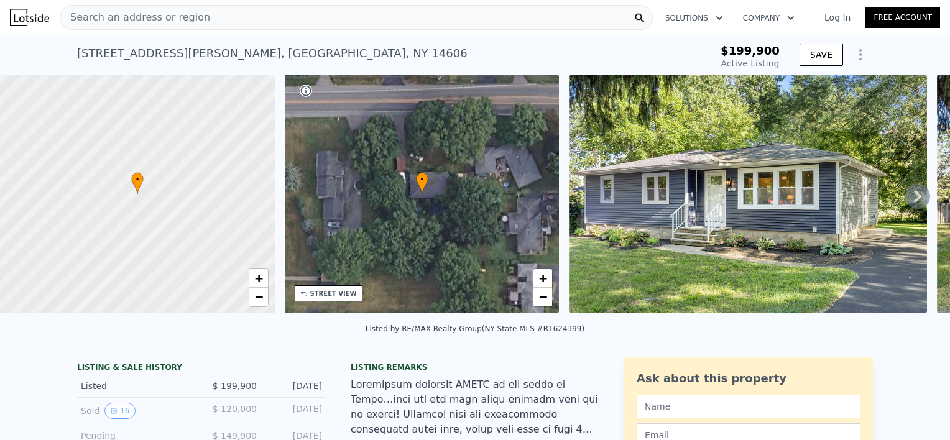
click at [914, 199] on icon at bounding box center [917, 196] width 7 height 12
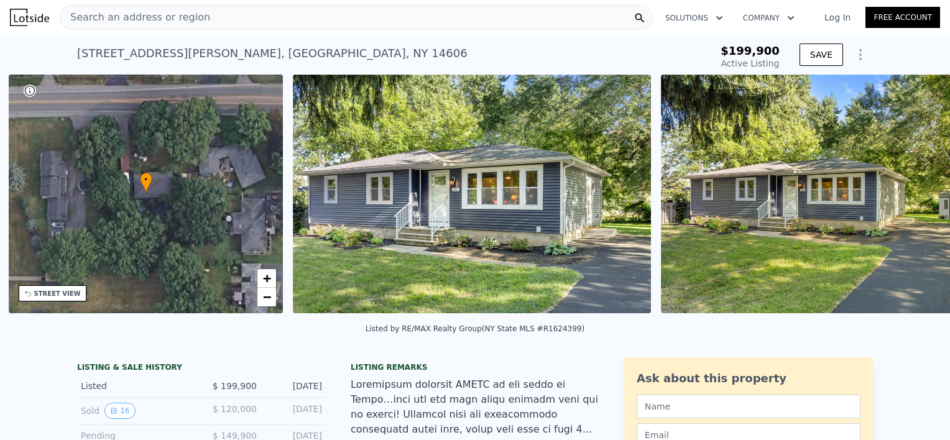
scroll to position [0, 289]
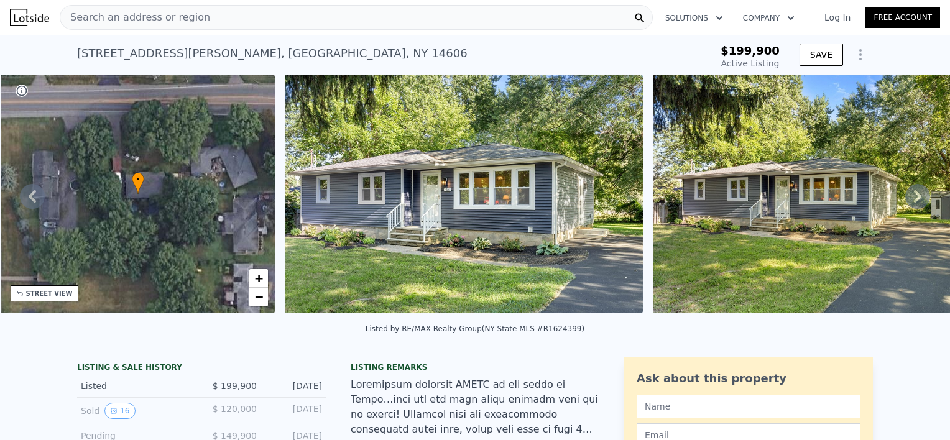
click at [914, 199] on icon at bounding box center [917, 196] width 7 height 12
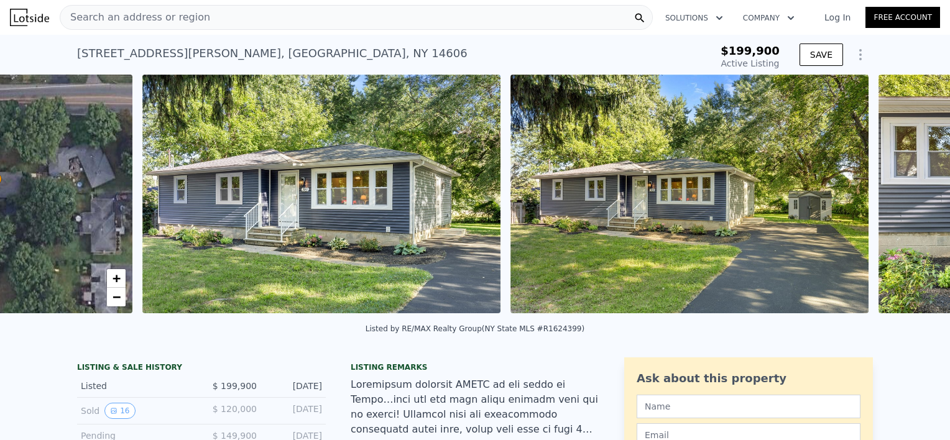
scroll to position [0, 569]
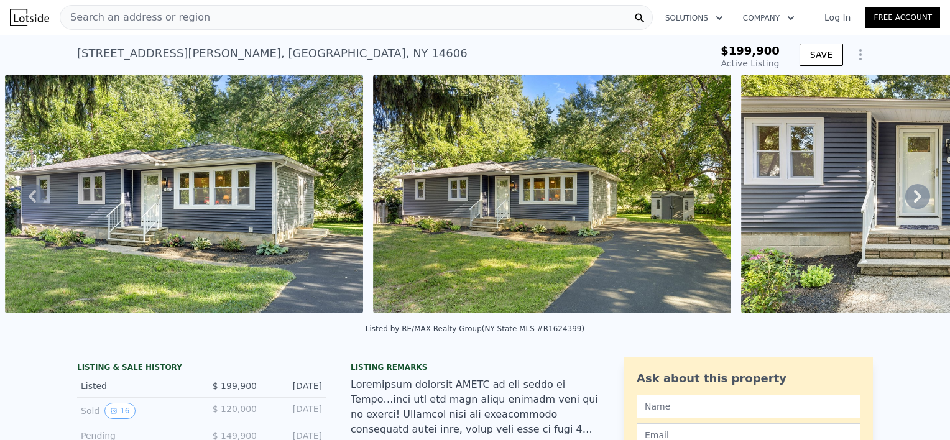
click at [914, 199] on icon at bounding box center [917, 196] width 7 height 12
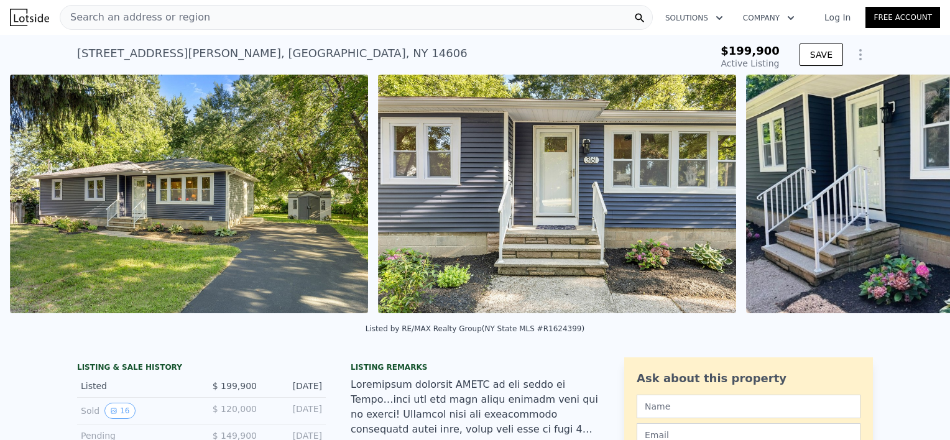
scroll to position [0, 937]
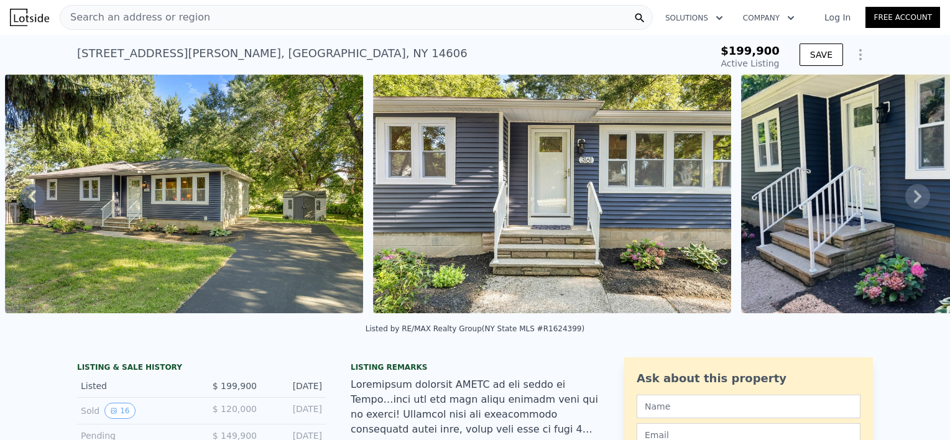
click at [914, 199] on icon at bounding box center [917, 196] width 7 height 12
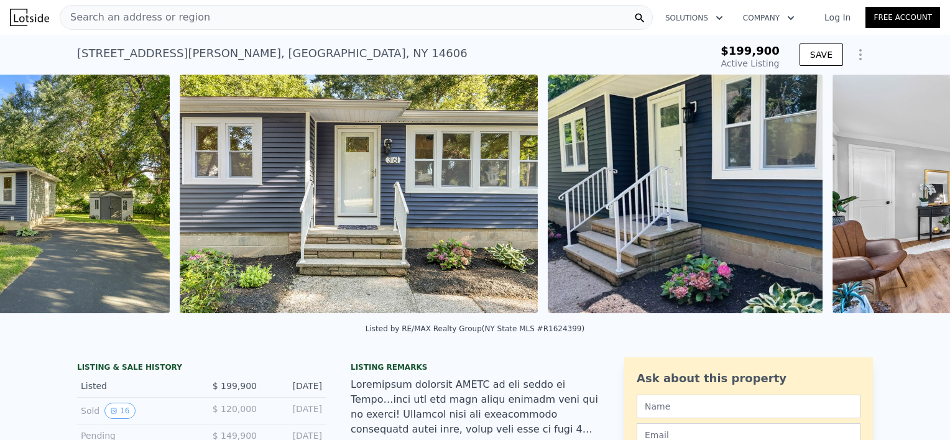
scroll to position [0, 1305]
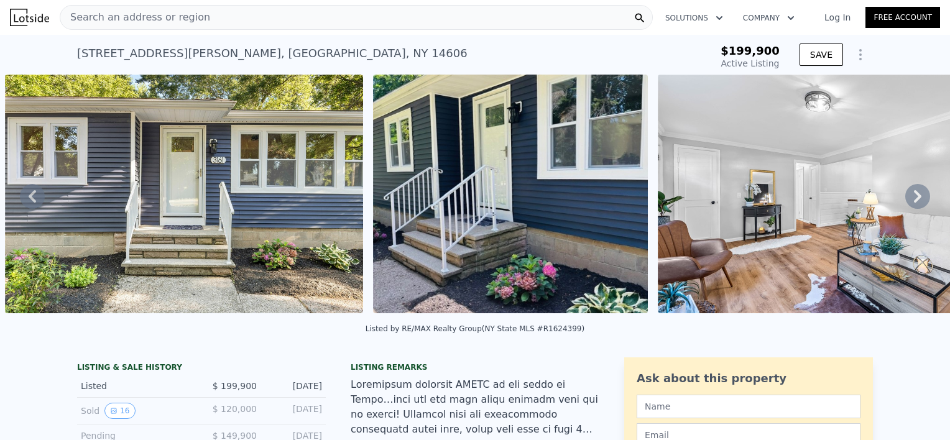
click at [914, 199] on icon at bounding box center [917, 196] width 7 height 12
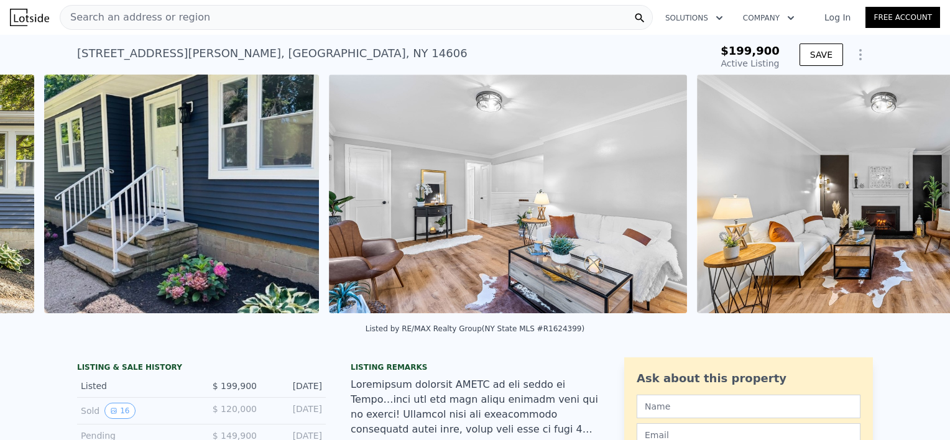
scroll to position [0, 1673]
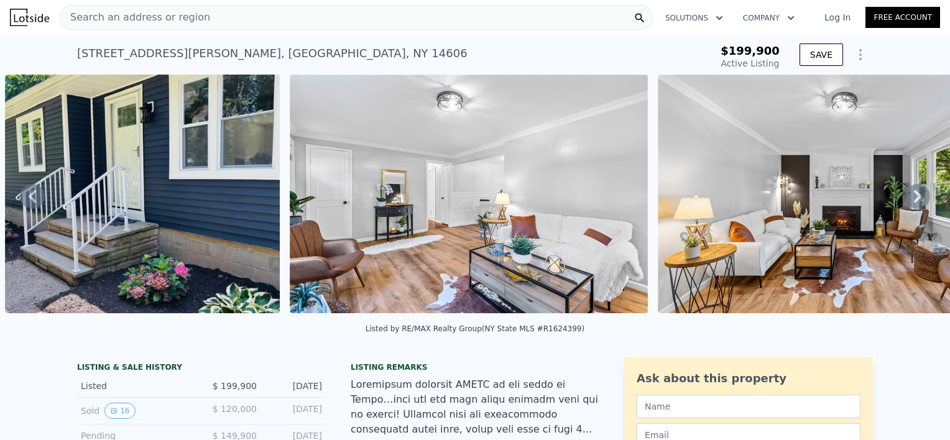
click at [914, 199] on icon at bounding box center [917, 196] width 7 height 12
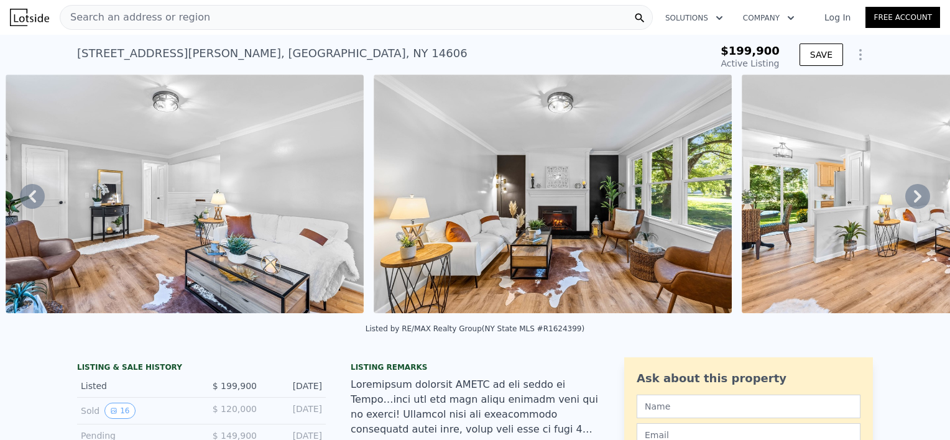
click at [914, 199] on icon at bounding box center [917, 196] width 7 height 12
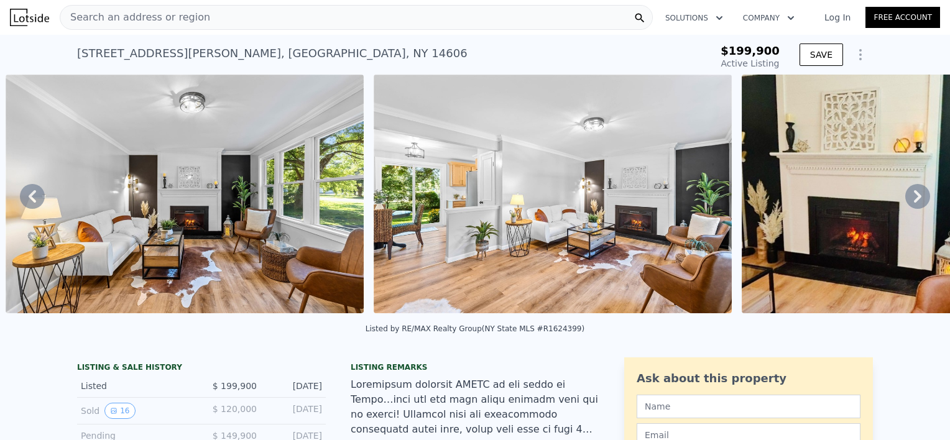
click at [914, 199] on icon at bounding box center [917, 196] width 7 height 12
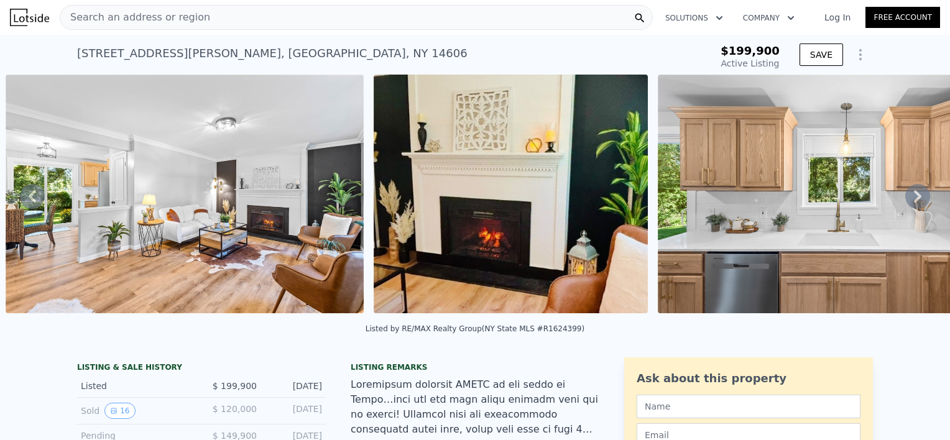
click at [914, 199] on icon at bounding box center [917, 196] width 7 height 12
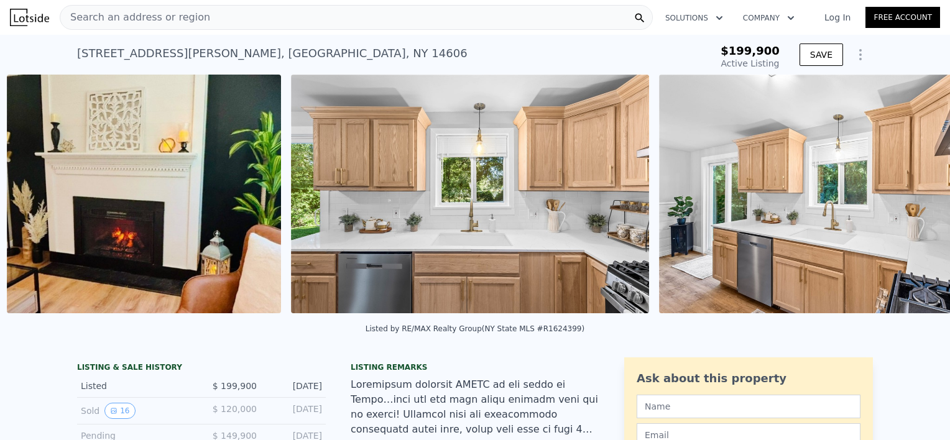
scroll to position [0, 3062]
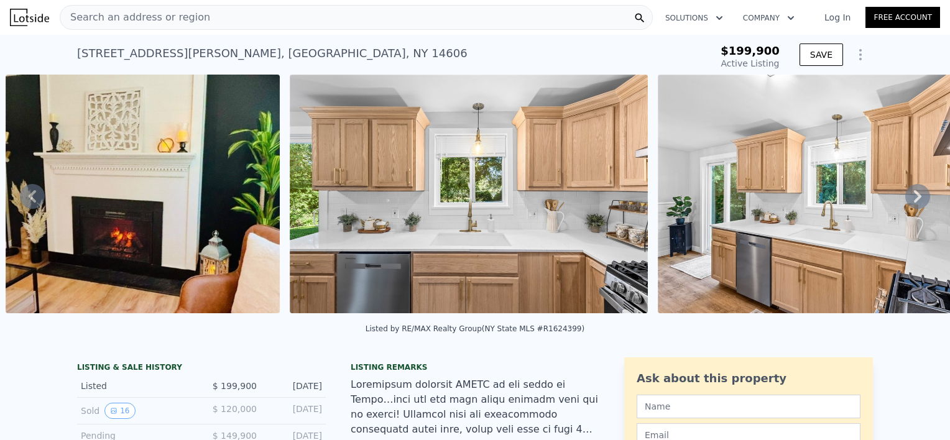
click at [914, 199] on icon at bounding box center [917, 196] width 7 height 12
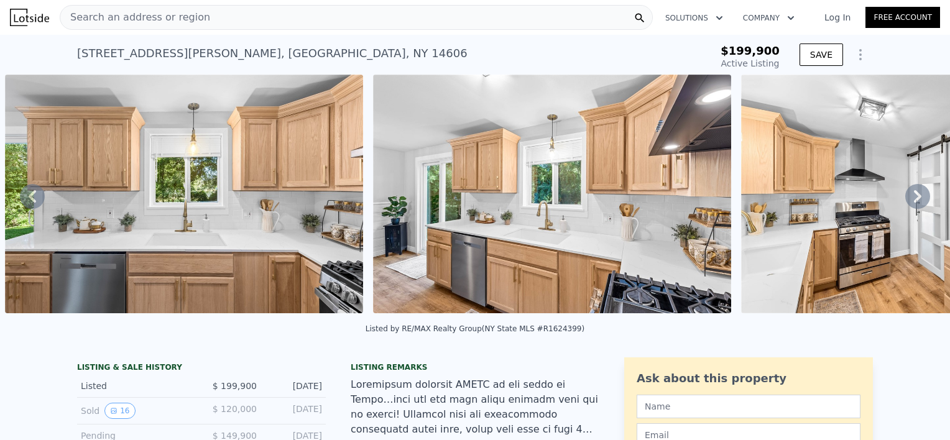
click at [914, 199] on icon at bounding box center [917, 196] width 7 height 12
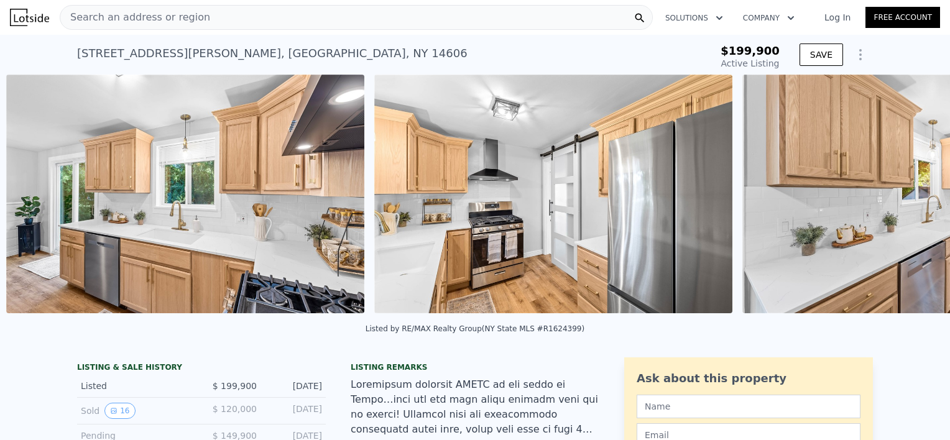
scroll to position [0, 3715]
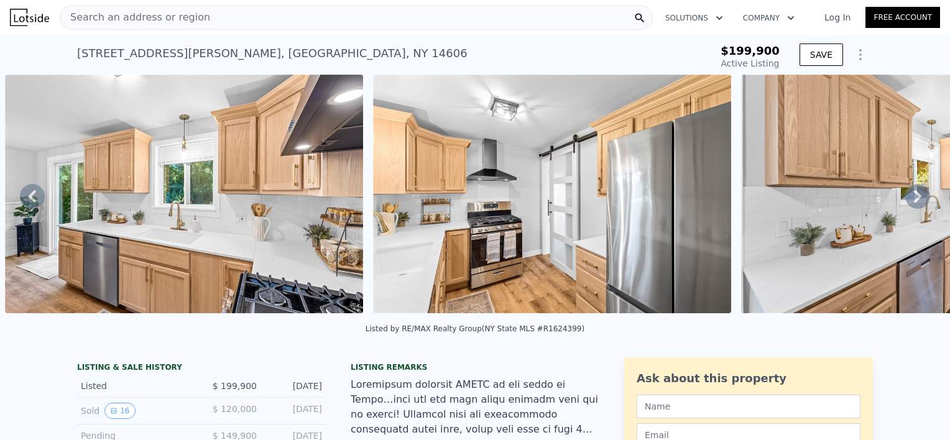
click at [914, 199] on icon at bounding box center [917, 196] width 7 height 12
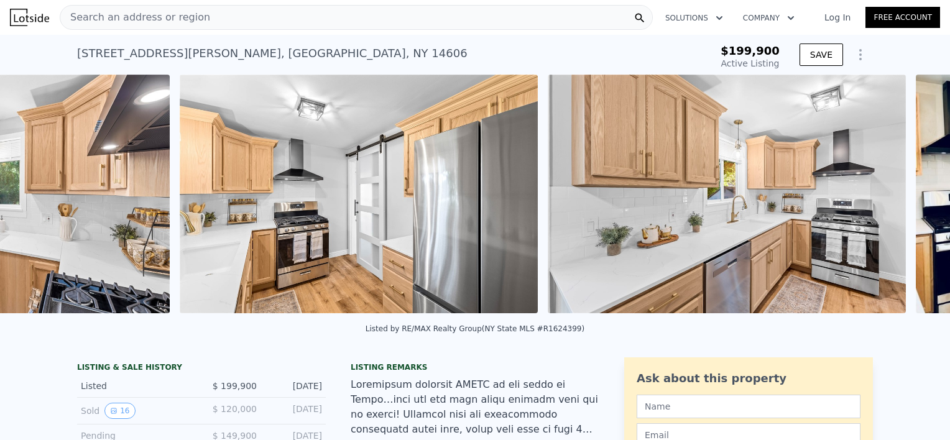
scroll to position [0, 4083]
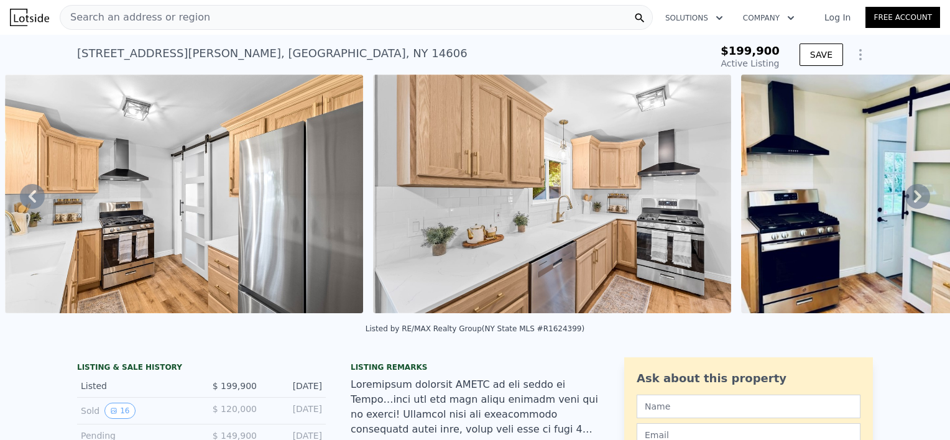
click at [914, 199] on icon at bounding box center [917, 196] width 7 height 12
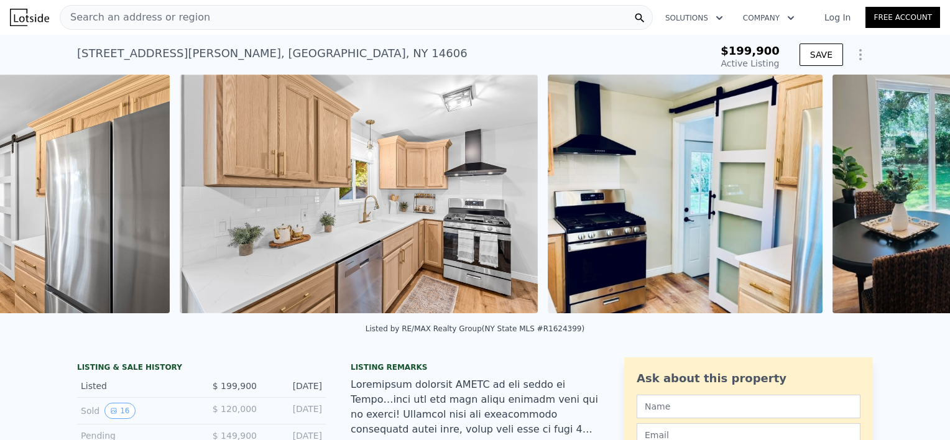
scroll to position [0, 4451]
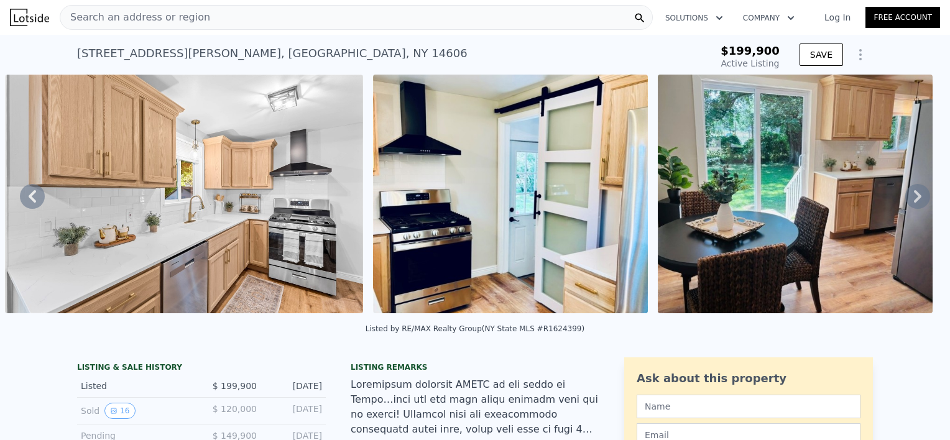
click at [914, 199] on icon at bounding box center [917, 196] width 7 height 12
click at [910, 199] on div "• + − • + − STREET VIEW Loading... SATELLITE VIEW" at bounding box center [475, 196] width 950 height 243
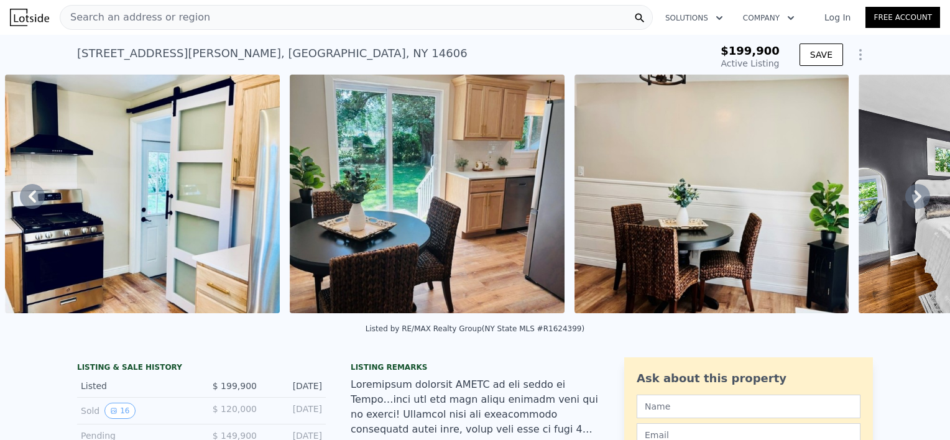
click at [914, 199] on icon at bounding box center [917, 196] width 7 height 12
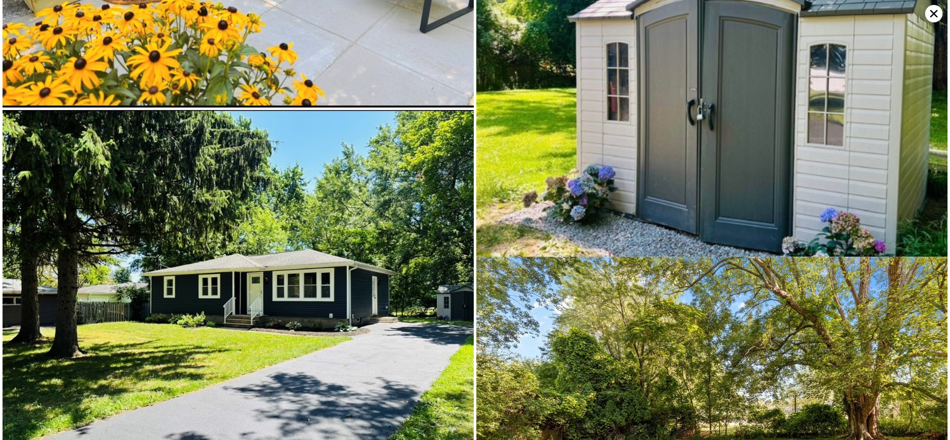
scroll to position [6163, 0]
